Goal: Transaction & Acquisition: Purchase product/service

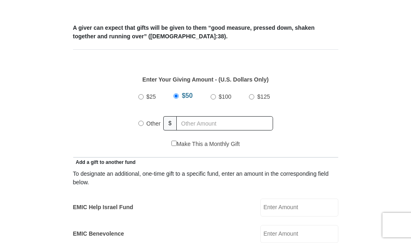
scroll to position [333, 0]
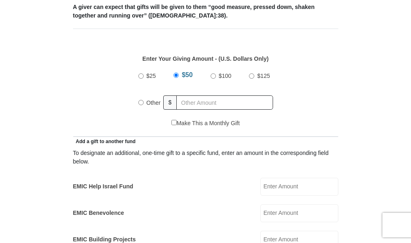
click at [140, 100] on input "Other" at bounding box center [140, 102] width 5 height 5
radio input "true"
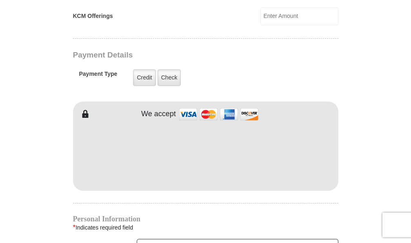
scroll to position [607, 0]
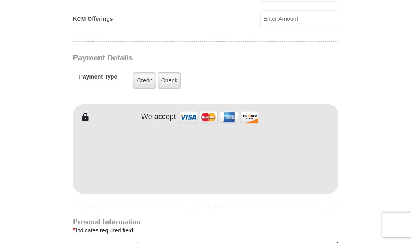
type input "160"
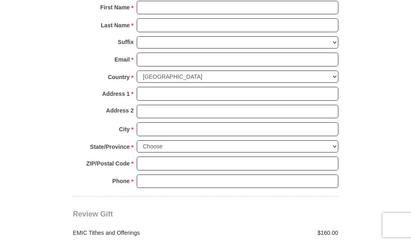
scroll to position [843, 0]
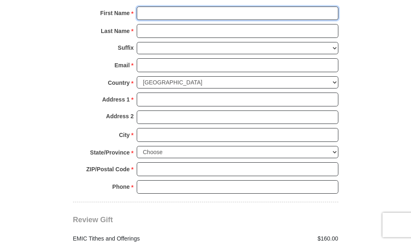
click at [172, 15] on input "First Name *" at bounding box center [238, 14] width 202 height 14
type input "[PERSON_NAME]"
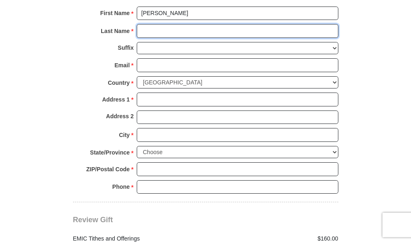
type input "[PERSON_NAME]"
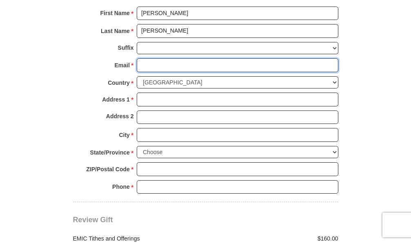
type input "[EMAIL_ADDRESS][DOMAIN_NAME]"
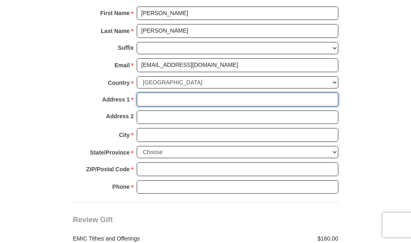
type input "840 [PERSON_NAME] Dr"
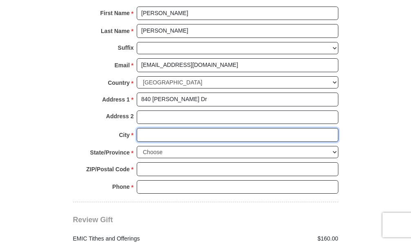
type input "[GEOGRAPHIC_DATA]"
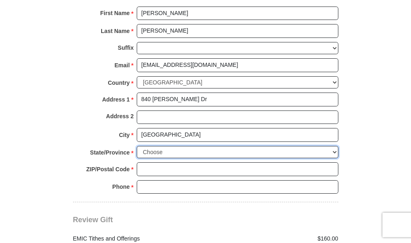
select select "OH"
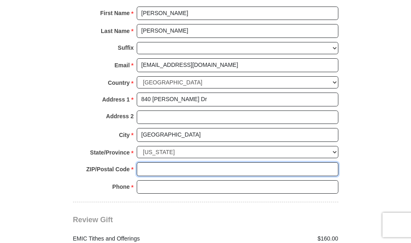
type input "45014"
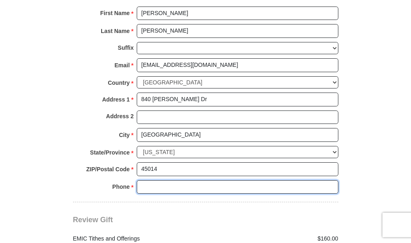
click at [163, 181] on input "Phone * *" at bounding box center [238, 188] width 202 height 14
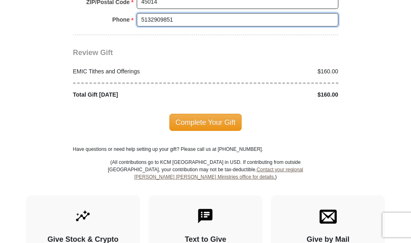
scroll to position [1016, 0]
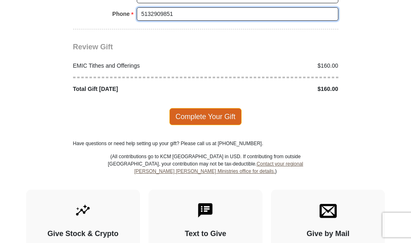
type input "5132909851"
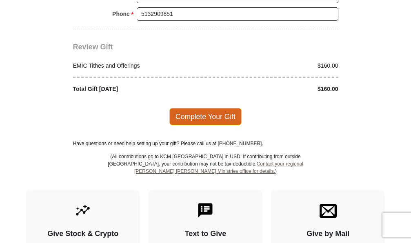
click at [211, 117] on span "Complete Your Gift" at bounding box center [205, 116] width 72 height 17
